Goal: Task Accomplishment & Management: Manage account settings

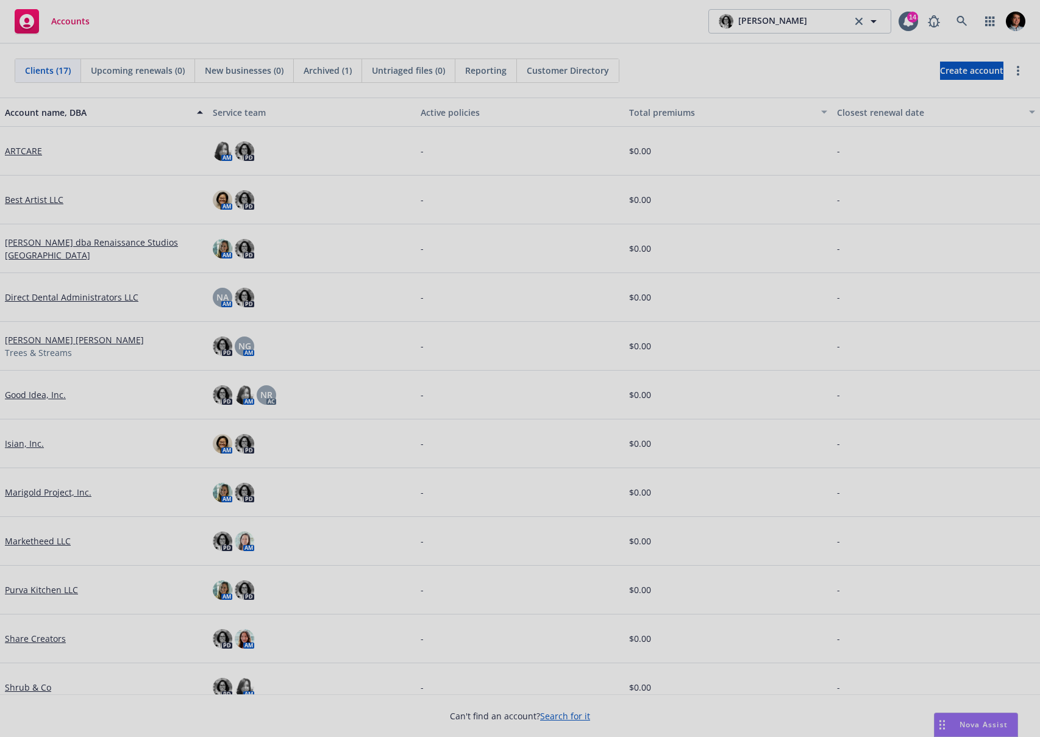
click at [29, 235] on div at bounding box center [520, 368] width 1040 height 737
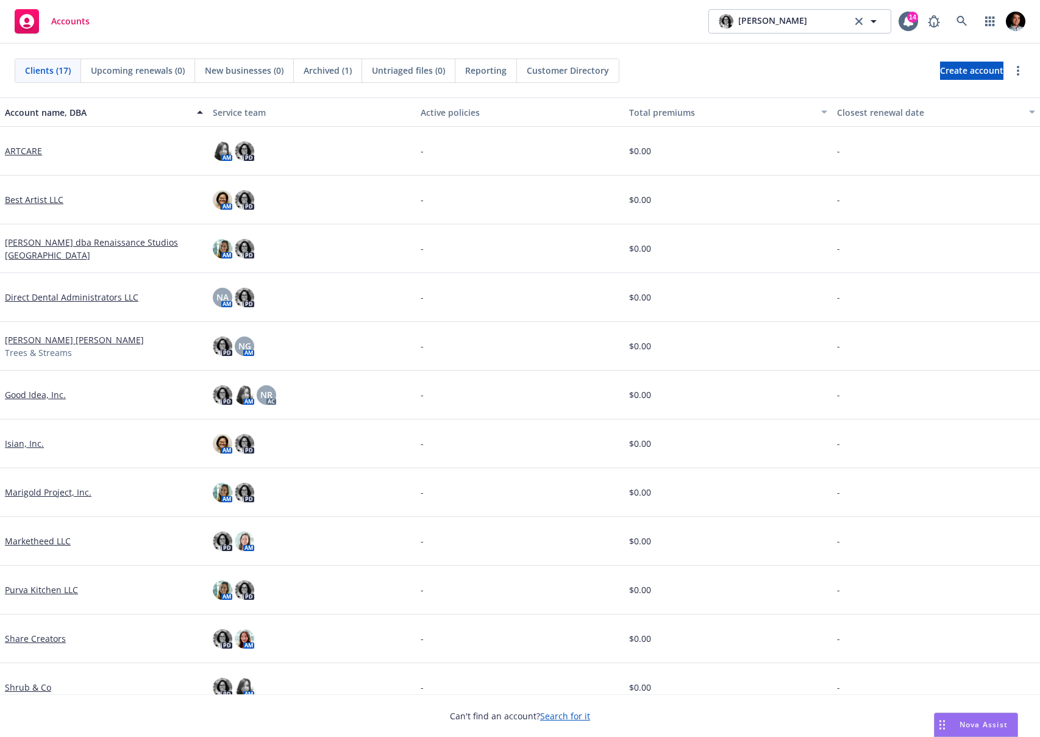
click at [32, 242] on link "[PERSON_NAME] dba Renaissance Studios [GEOGRAPHIC_DATA]" at bounding box center [104, 249] width 198 height 26
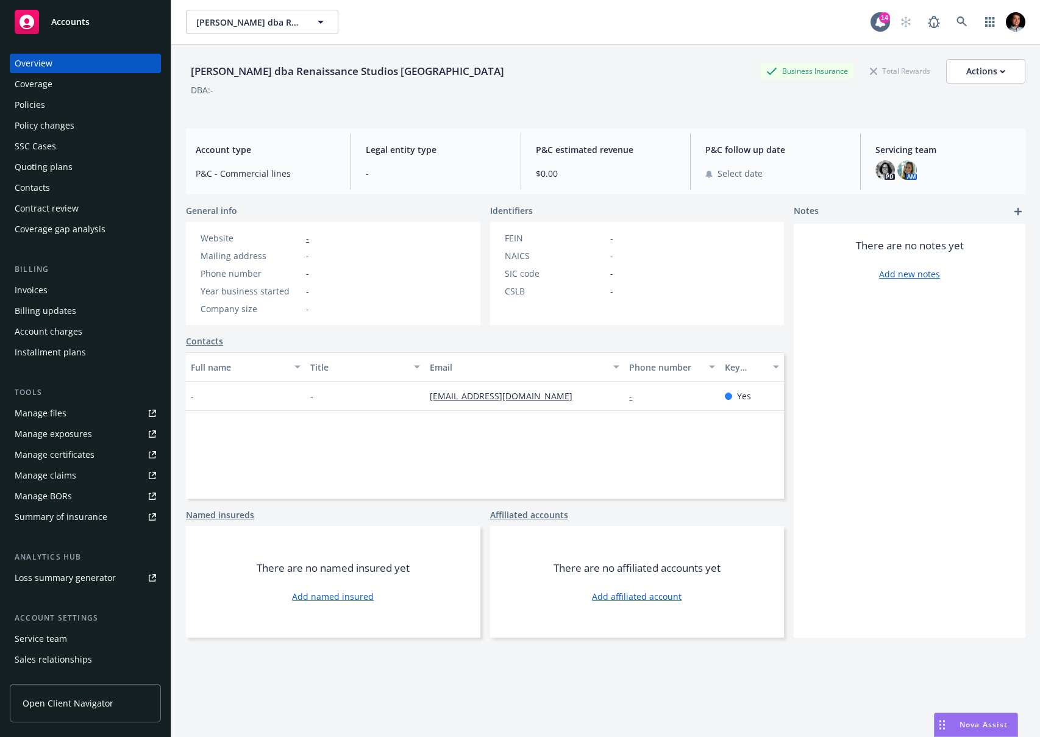
click at [63, 710] on link "Open Client Navigator" at bounding box center [85, 703] width 151 height 38
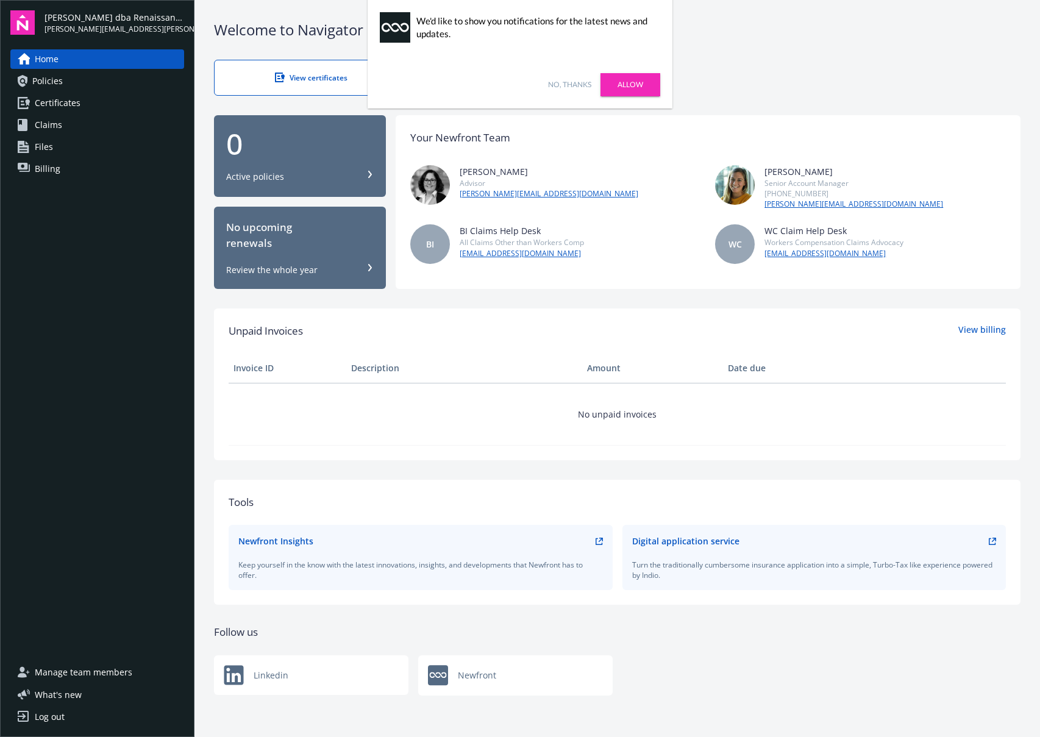
click at [585, 87] on link "No, thanks" at bounding box center [569, 84] width 43 height 11
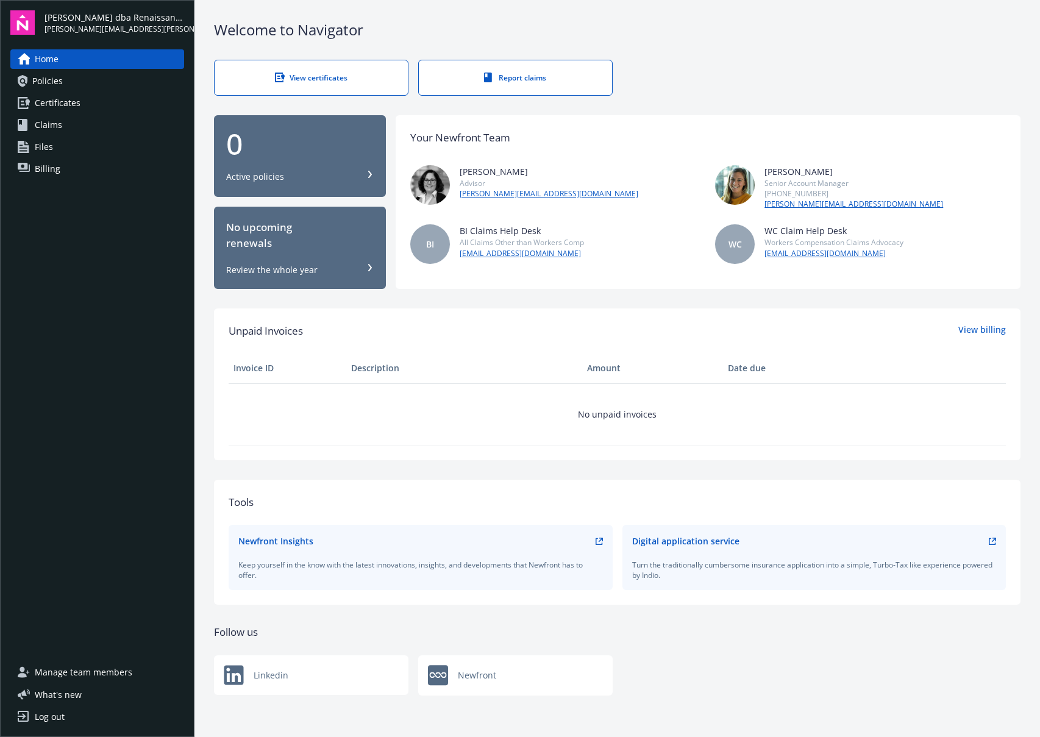
click at [101, 80] on link "Policies" at bounding box center [97, 81] width 174 height 20
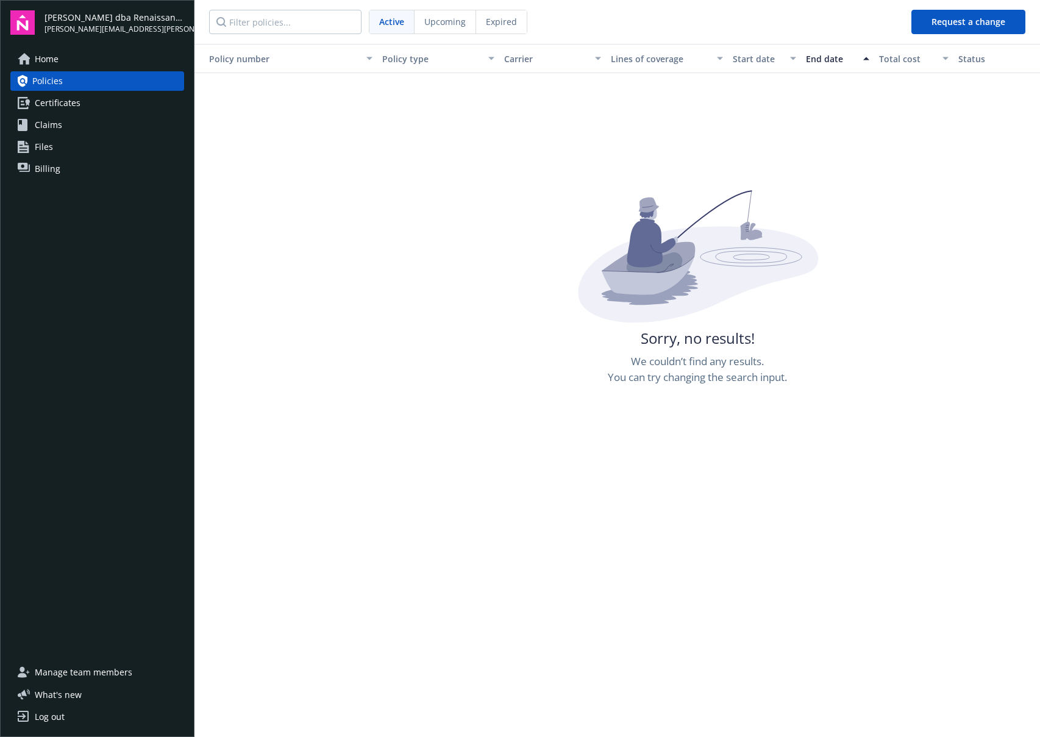
click at [106, 102] on link "Certificates" at bounding box center [97, 103] width 174 height 20
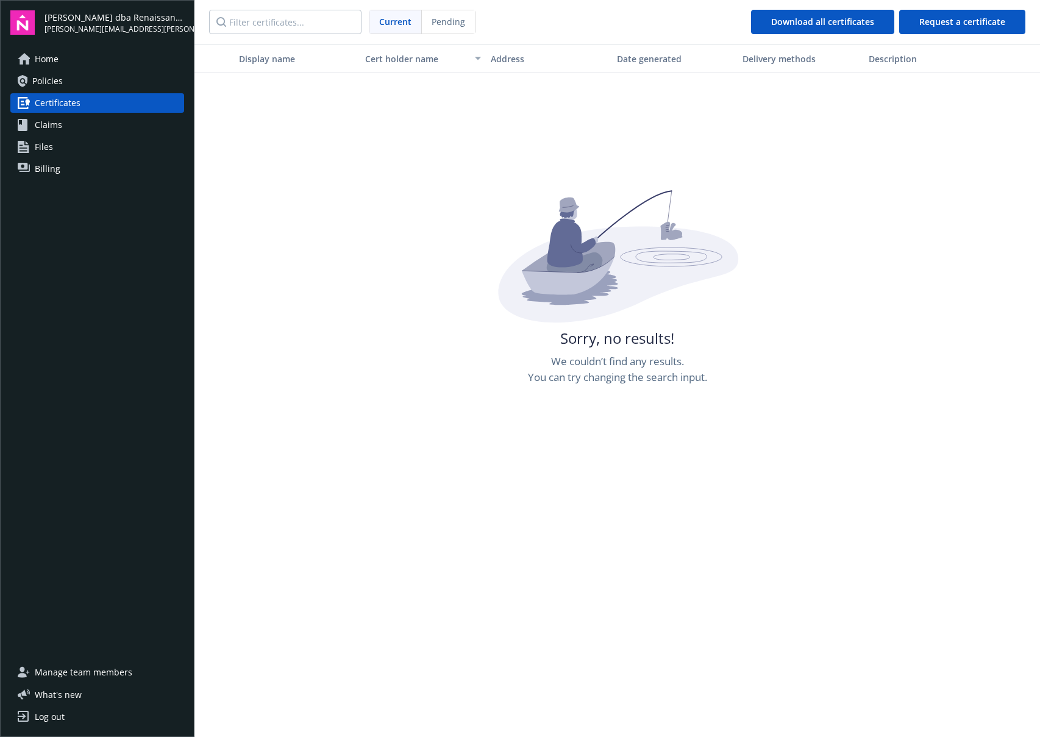
click at [109, 129] on link "Claims" at bounding box center [97, 125] width 174 height 20
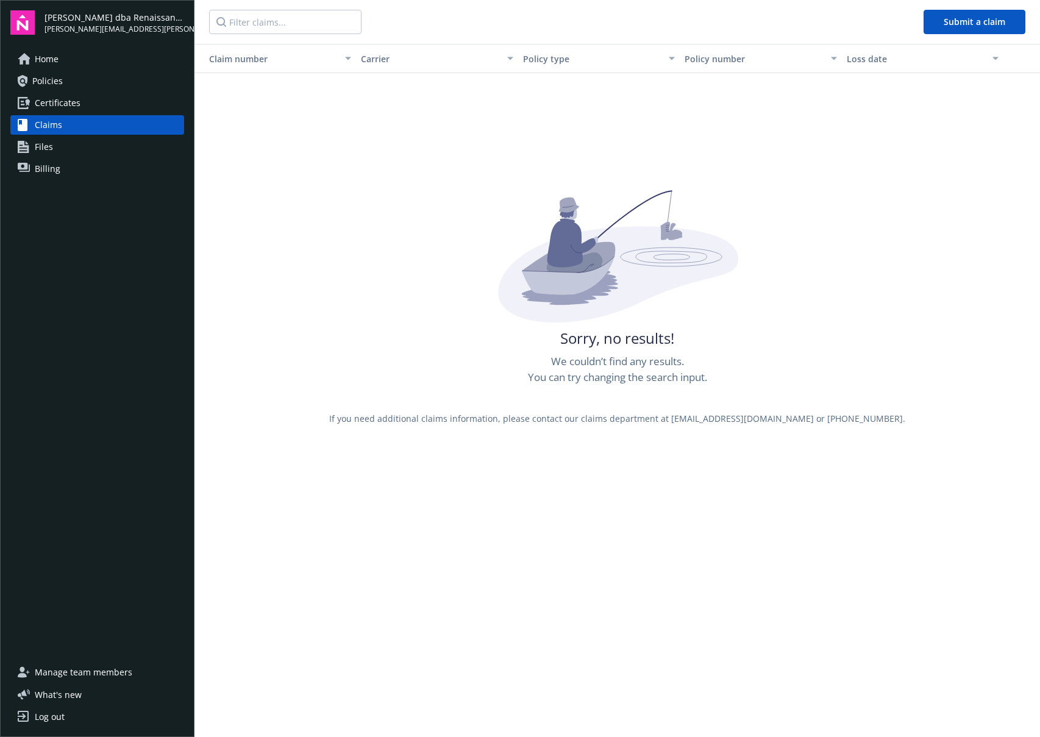
click at [108, 148] on link "Files" at bounding box center [97, 147] width 174 height 20
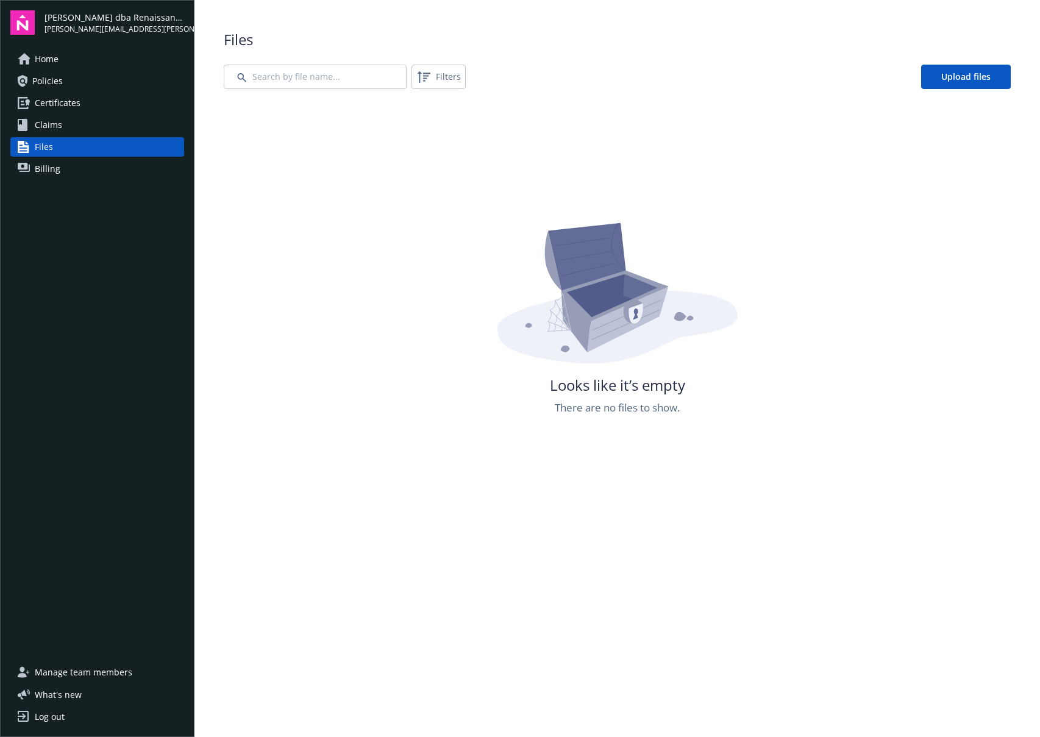
click at [108, 165] on link "Billing" at bounding box center [97, 169] width 174 height 20
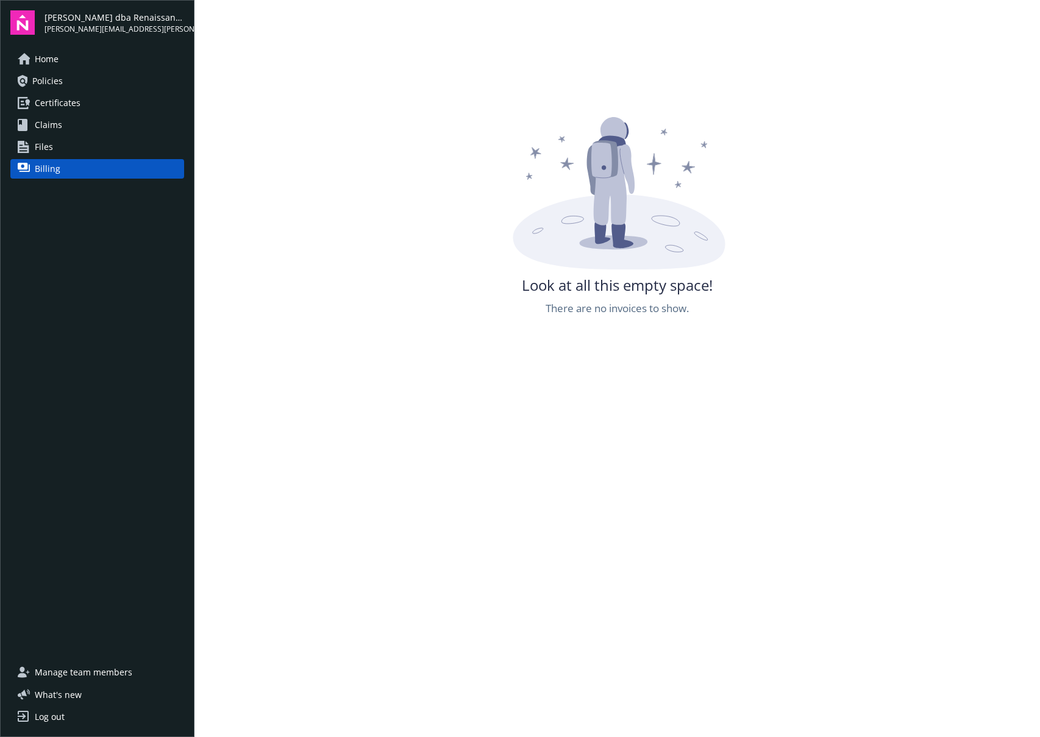
click at [672, 291] on span "Look at all this empty space!" at bounding box center [617, 285] width 191 height 21
click at [661, 317] on div "Look at all this empty space! There are no invoices to show." at bounding box center [616, 485] width 845 height 737
